Goal: Information Seeking & Learning: Compare options

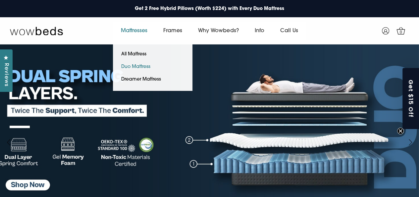
click at [130, 63] on link "Duo Mattress" at bounding box center [136, 67] width 46 height 13
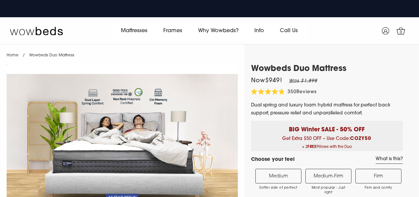
select select "Queen"
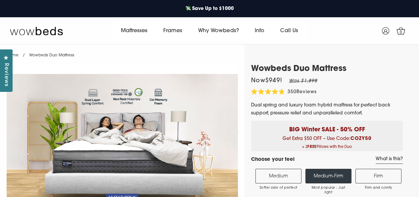
drag, startPoint x: 360, startPoint y: 63, endPoint x: 321, endPoint y: 65, distance: 39.5
click at [321, 65] on h1 "Wowbeds Duo Mattress" at bounding box center [327, 69] width 152 height 10
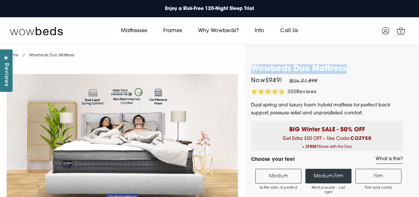
click at [321, 65] on h1 "Wowbeds Duo Mattress" at bounding box center [327, 69] width 152 height 10
copy div "Wowbeds Duo Mattress"
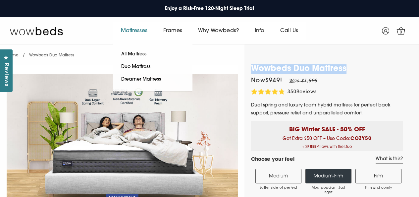
drag, startPoint x: 374, startPoint y: 58, endPoint x: 141, endPoint y: 37, distance: 233.2
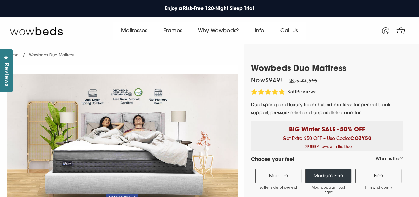
drag, startPoint x: 364, startPoint y: 33, endPoint x: 150, endPoint y: 43, distance: 214.9
click at [364, 33] on div "0" at bounding box center [376, 31] width 67 height 17
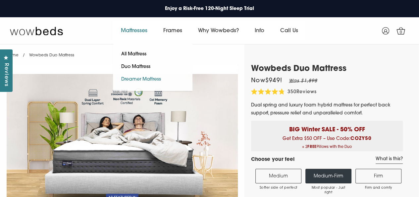
click at [134, 77] on link "Dreamer Mattress" at bounding box center [141, 79] width 56 height 13
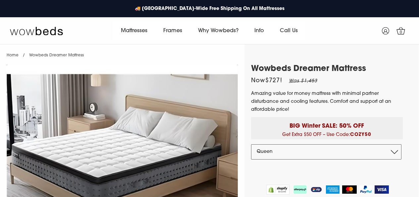
select select "Queen"
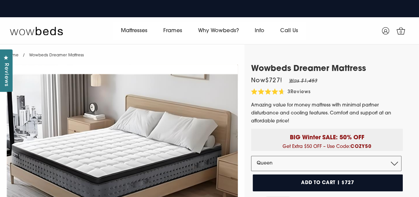
drag, startPoint x: 359, startPoint y: 38, endPoint x: 327, endPoint y: 11, distance: 41.9
click at [359, 38] on div "0" at bounding box center [376, 31] width 67 height 17
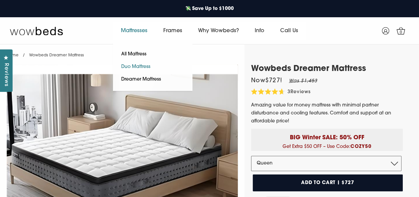
click at [141, 64] on link "Duo Mattress" at bounding box center [136, 67] width 46 height 13
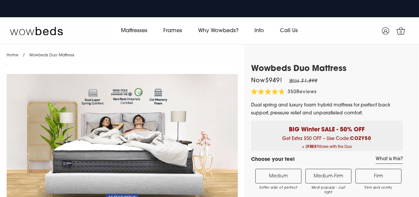
select select "Medium-Firm"
select select "Queen"
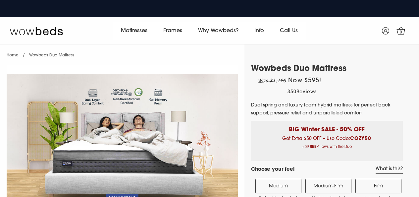
select select "Medium-Firm"
select select "Queen"
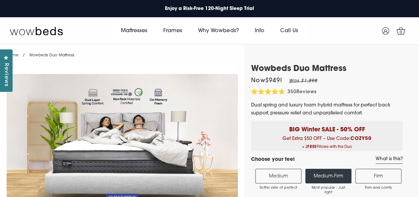
click at [343, 68] on h1 "Wowbeds Duo Mattress" at bounding box center [327, 69] width 152 height 10
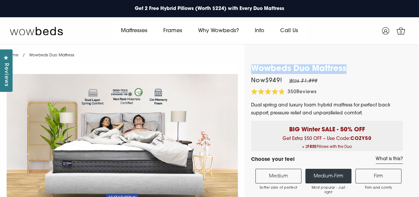
click at [320, 68] on h1 "Wowbeds Duo Mattress" at bounding box center [327, 69] width 152 height 10
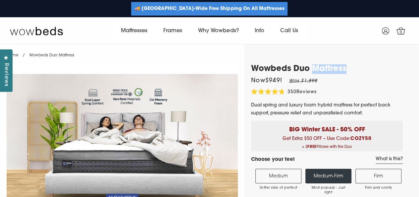
drag, startPoint x: 348, startPoint y: 45, endPoint x: 191, endPoint y: 2, distance: 163.2
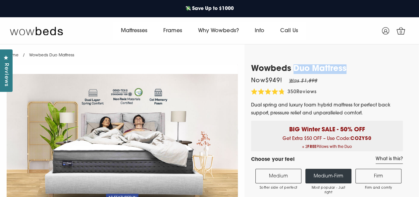
drag, startPoint x: 294, startPoint y: 66, endPoint x: 349, endPoint y: 67, distance: 55.3
click at [349, 67] on h1 "Wowbeds Duo Mattress" at bounding box center [327, 69] width 152 height 10
copy h1 "Duo Mattress"
drag, startPoint x: 355, startPoint y: 43, endPoint x: 30, endPoint y: 32, distance: 324.2
click at [355, 43] on div "Mattresses All Mattress Frames" at bounding box center [209, 30] width 399 height 27
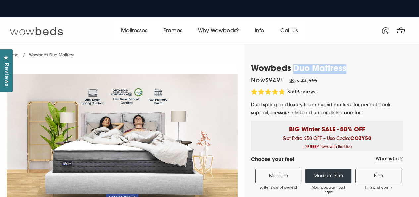
click at [30, 32] on img at bounding box center [36, 30] width 53 height 9
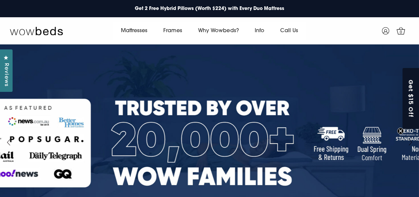
click at [399, 130] on circle "Close teaser" at bounding box center [401, 131] width 6 height 6
